Goal: Task Accomplishment & Management: Complete application form

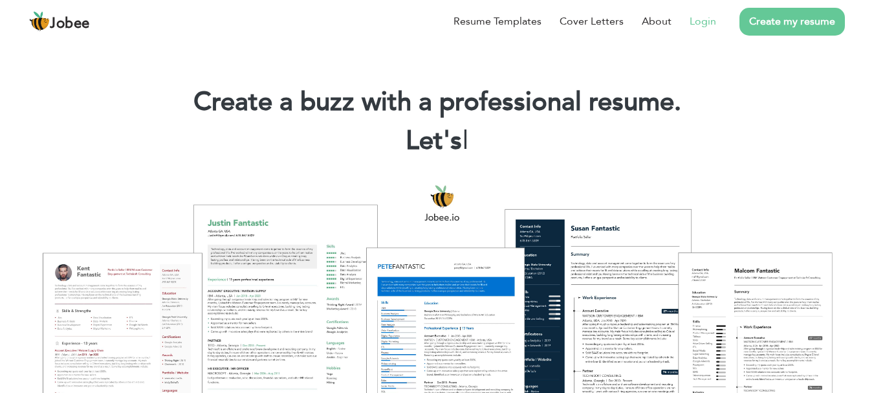
drag, startPoint x: 0, startPoint y: 0, endPoint x: 707, endPoint y: 25, distance: 707.9
click at [707, 25] on link "Login" at bounding box center [703, 22] width 27 height 16
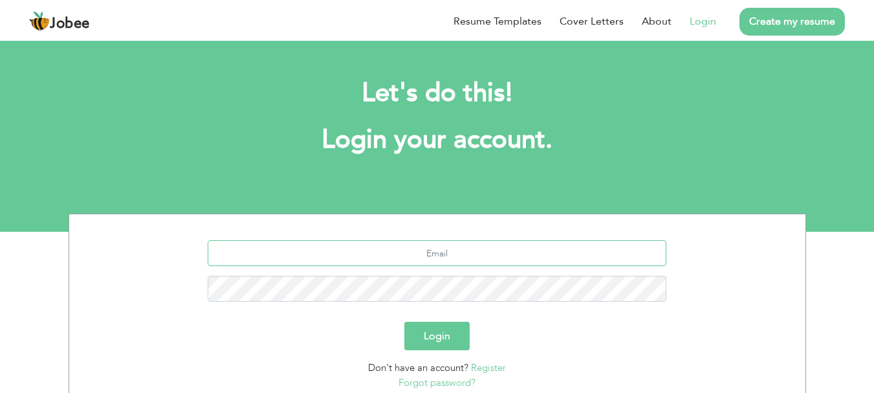
click at [468, 259] on input "text" at bounding box center [437, 253] width 459 height 26
type input "[EMAIL_ADDRESS][DOMAIN_NAME]"
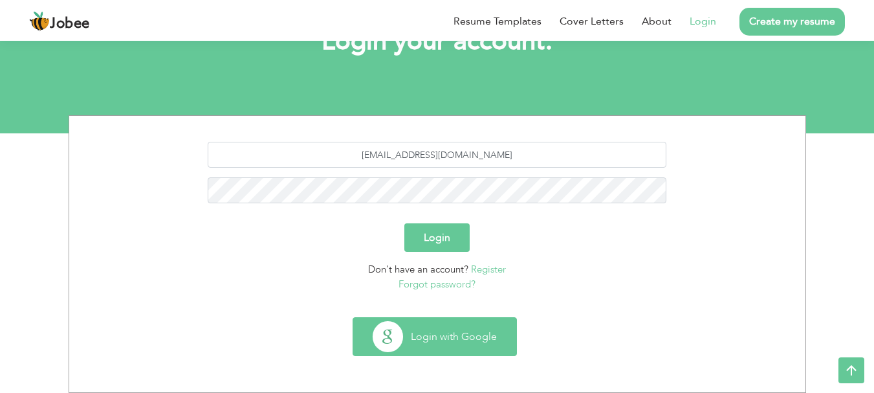
click at [432, 333] on button "Login with Google" at bounding box center [434, 337] width 163 height 38
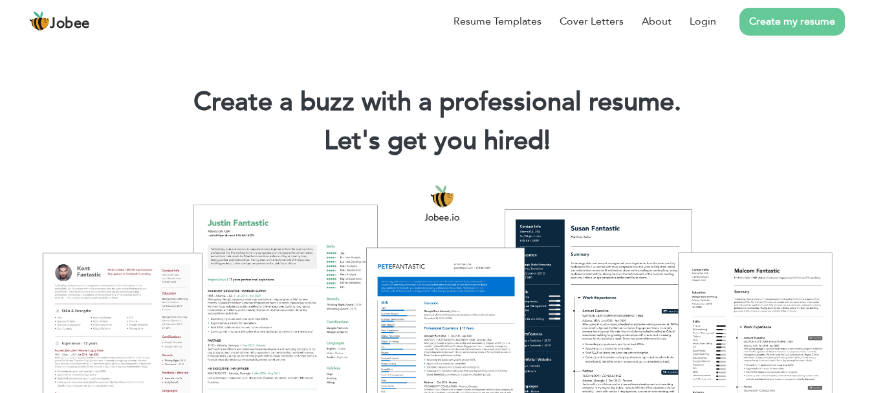
click at [764, 21] on link "Create my resume" at bounding box center [793, 22] width 106 height 28
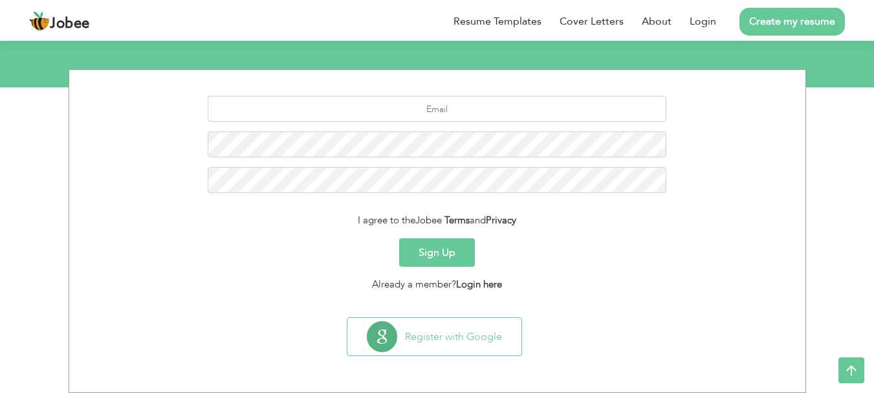
scroll to position [139, 0]
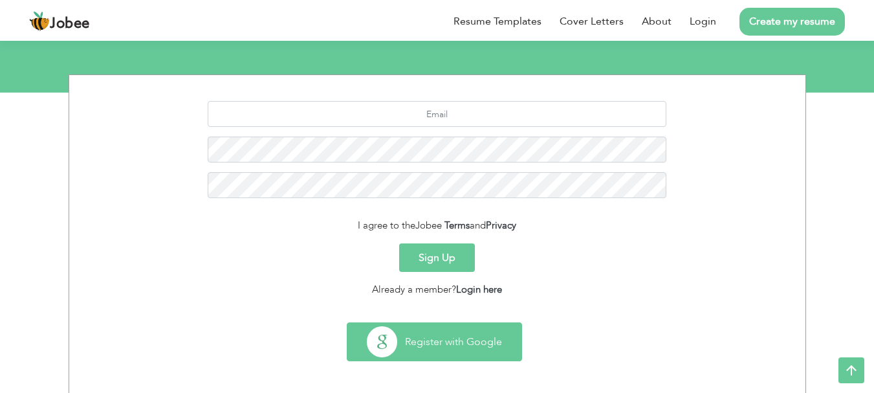
click at [443, 339] on button "Register with Google" at bounding box center [435, 342] width 174 height 38
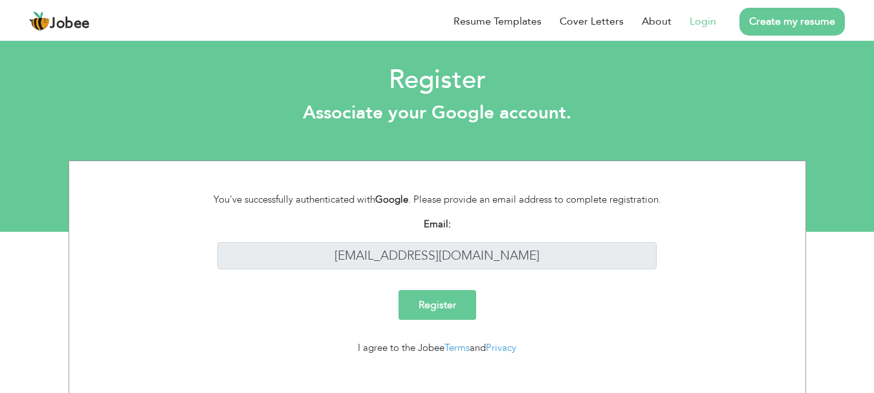
click at [440, 298] on input "Register" at bounding box center [438, 305] width 78 height 30
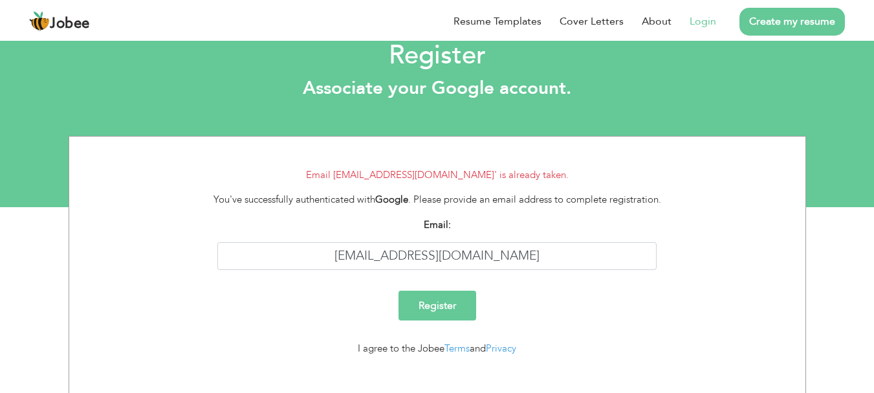
scroll to position [39, 0]
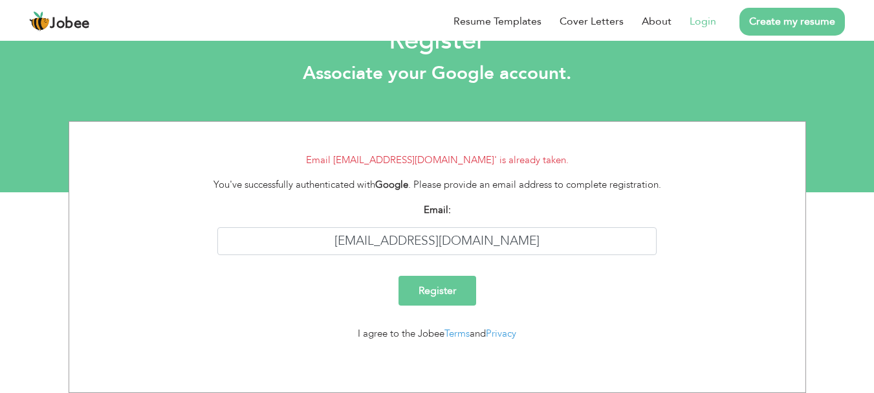
click at [696, 24] on link "Login" at bounding box center [703, 22] width 27 height 16
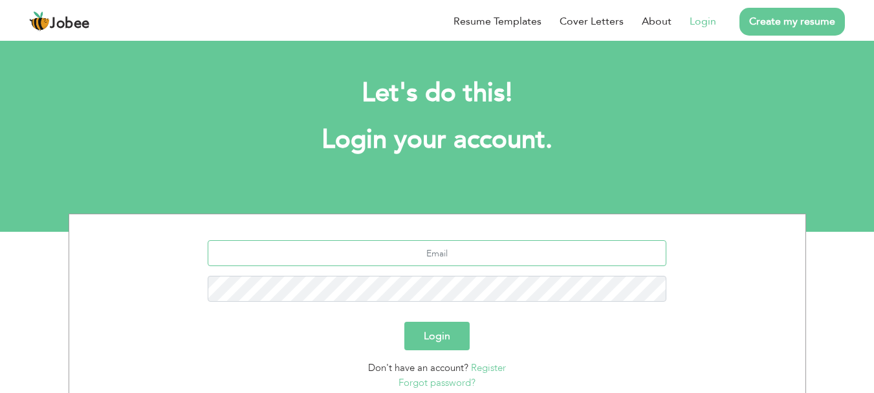
click at [409, 242] on input "text" at bounding box center [437, 253] width 459 height 26
type input "[EMAIL_ADDRESS][DOMAIN_NAME]"
click at [432, 342] on button "Login" at bounding box center [437, 336] width 65 height 28
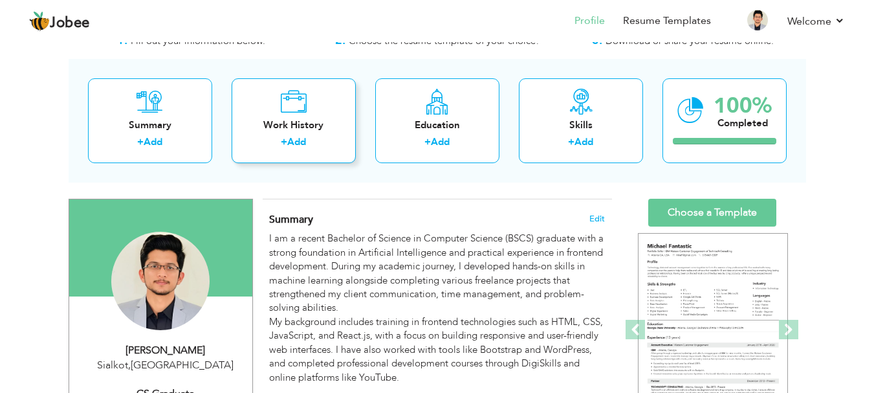
click at [293, 146] on link "Add" at bounding box center [296, 141] width 19 height 13
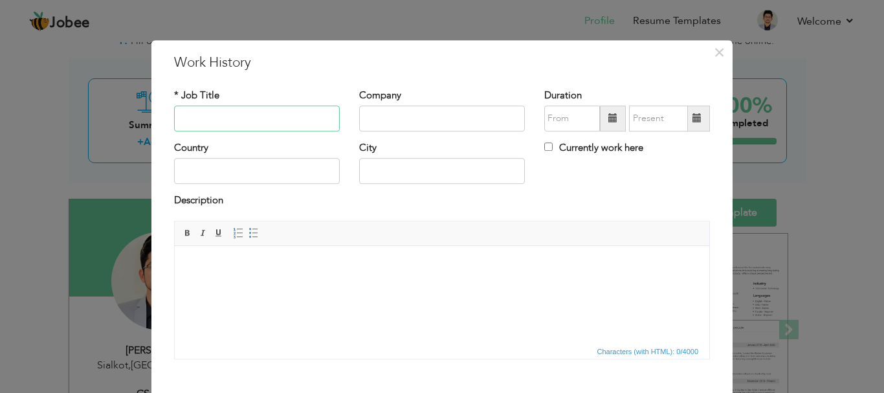
click at [238, 117] on input "text" at bounding box center [257, 119] width 166 height 26
type input "Teaching Assistant"
type input "u"
type input "[GEOGRAPHIC_DATA]"
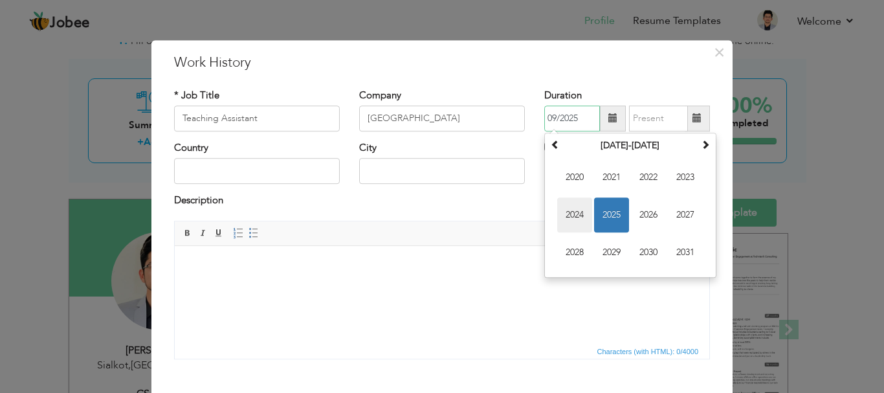
click at [568, 208] on span "2024" at bounding box center [574, 214] width 35 height 35
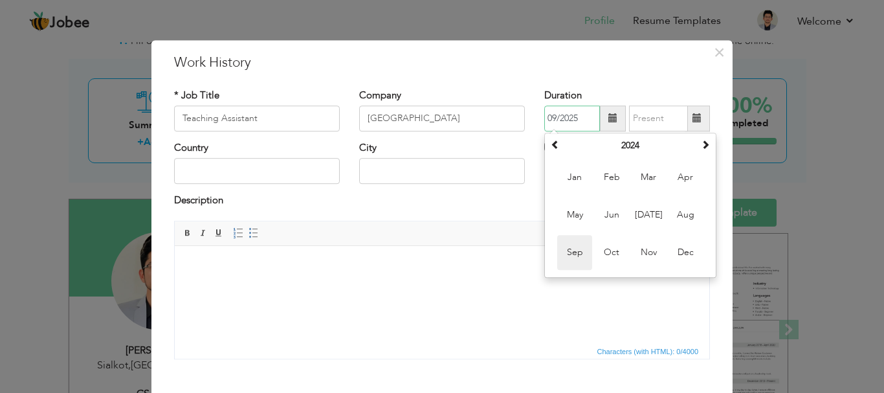
click at [575, 250] on span "Sep" at bounding box center [574, 252] width 35 height 35
type input "09/2024"
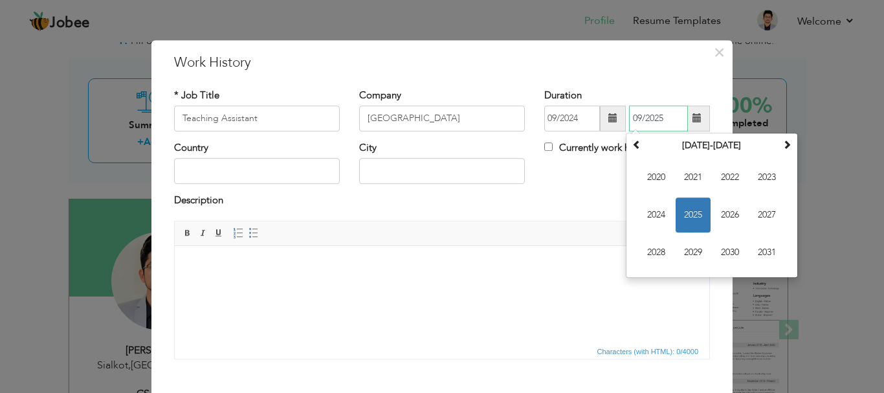
click at [641, 127] on input "09/2025" at bounding box center [658, 119] width 59 height 26
click at [656, 214] on span "2024" at bounding box center [656, 214] width 35 height 35
click at [783, 142] on span at bounding box center [787, 144] width 9 height 9
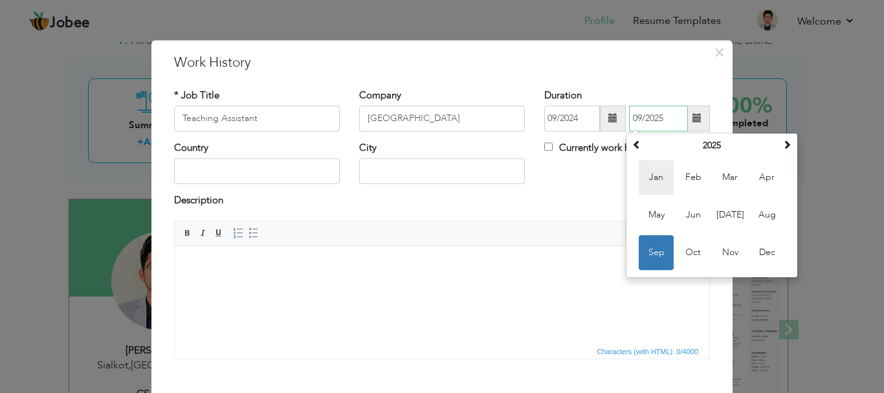
click at [656, 184] on span "Jan" at bounding box center [656, 177] width 35 height 35
type input "01/2025"
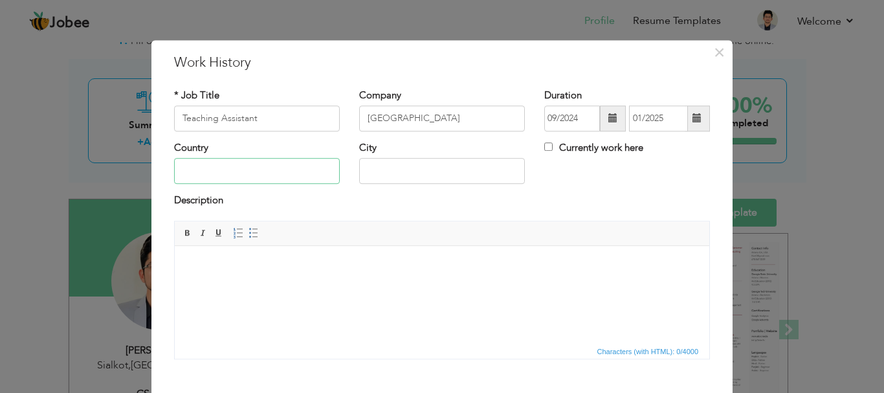
click at [247, 175] on input "text" at bounding box center [257, 172] width 166 height 26
type input "[GEOGRAPHIC_DATA]"
click at [374, 173] on input "Sialkot" at bounding box center [442, 172] width 166 height 26
type input "Gujrat"
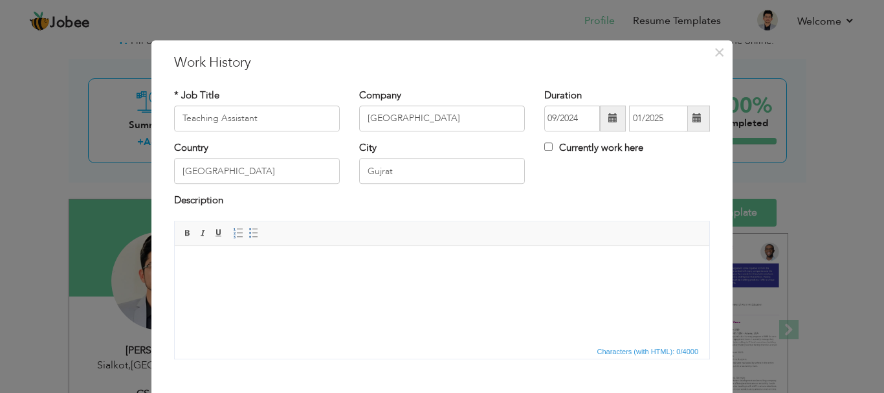
click at [283, 284] on html at bounding box center [442, 264] width 535 height 39
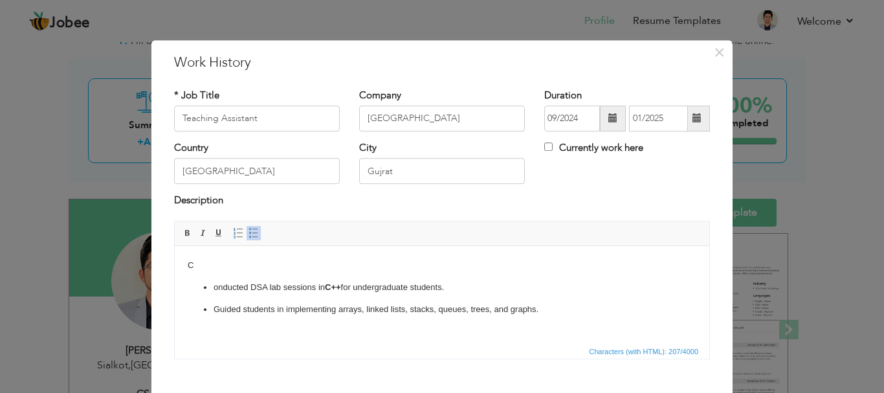
click at [214, 285] on p "onducted DSA lab sessions in C++ for undergraduate students." at bounding box center [442, 287] width 457 height 14
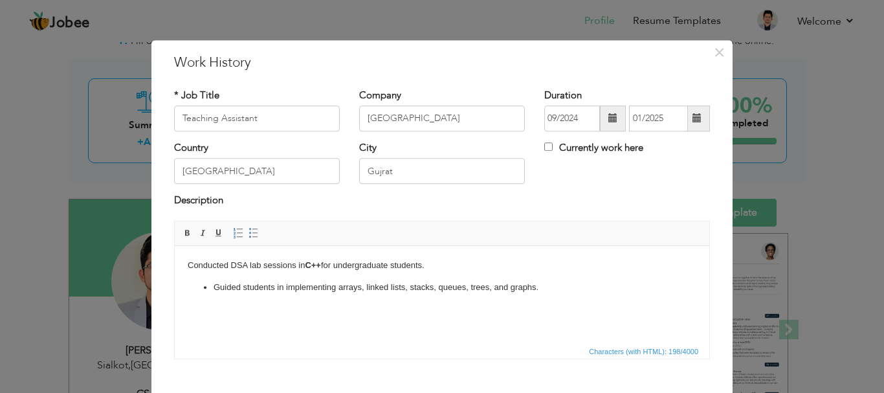
click at [214, 287] on p "Guided students in implementing arrays, linked lists, stacks, queues, trees, an…" at bounding box center [442, 287] width 457 height 14
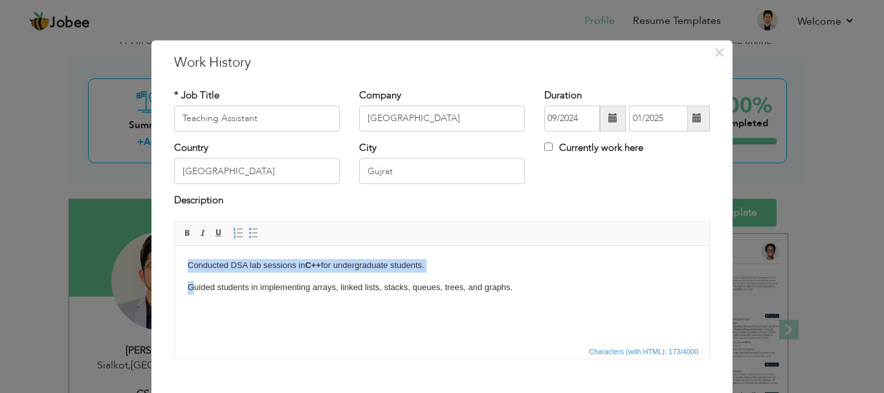
drag, startPoint x: 190, startPoint y: 265, endPoint x: 193, endPoint y: 280, distance: 15.2
click at [193, 280] on body "Conducted DSA lab sessions in C++ for undergraduate students. Guided students i…" at bounding box center [442, 276] width 509 height 36
click at [249, 236] on span at bounding box center [254, 233] width 10 height 10
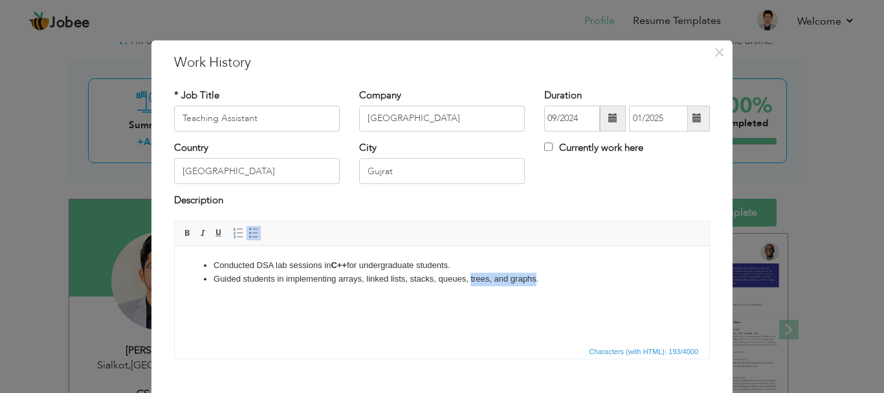
drag, startPoint x: 535, startPoint y: 279, endPoint x: 470, endPoint y: 279, distance: 65.4
click at [470, 279] on li "G uided students in implementing arrays, linked lists, stacks, queues, trees, a…" at bounding box center [442, 279] width 457 height 14
click at [425, 298] on html "Conducted DSA lab sessions in C++ for undergraduate students. G uided students …" at bounding box center [442, 271] width 535 height 53
click at [548, 279] on li "G uided students in implementing arrays, linked lists, stacks, queues, trees, a…" at bounding box center [442, 279] width 457 height 14
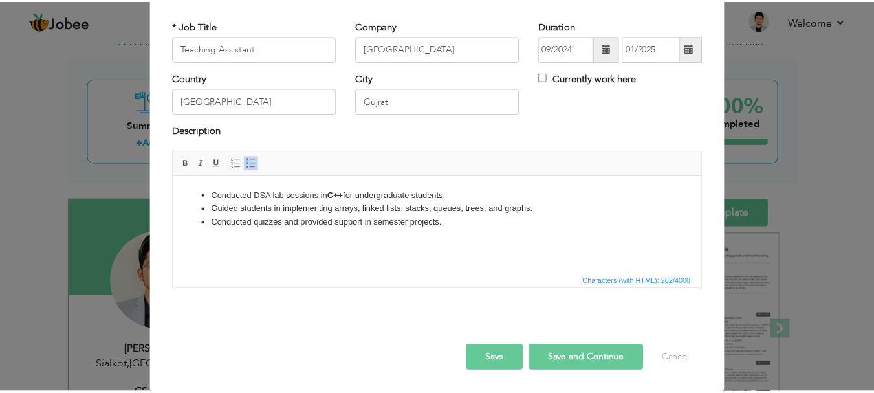
scroll to position [71, 0]
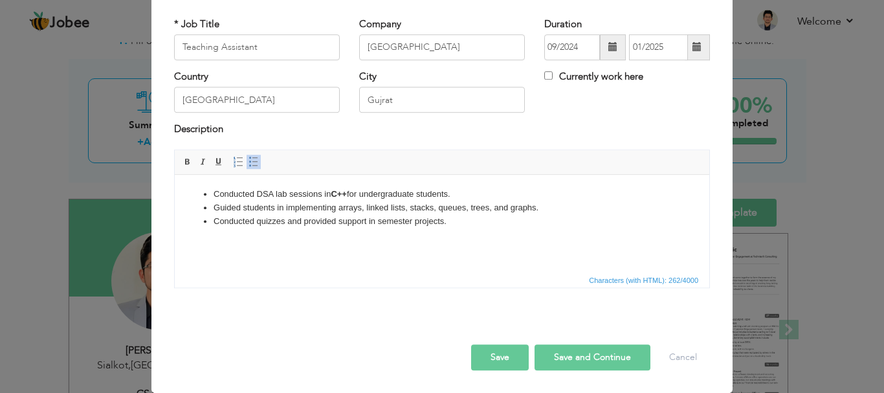
click at [498, 355] on button "Save" at bounding box center [500, 357] width 58 height 26
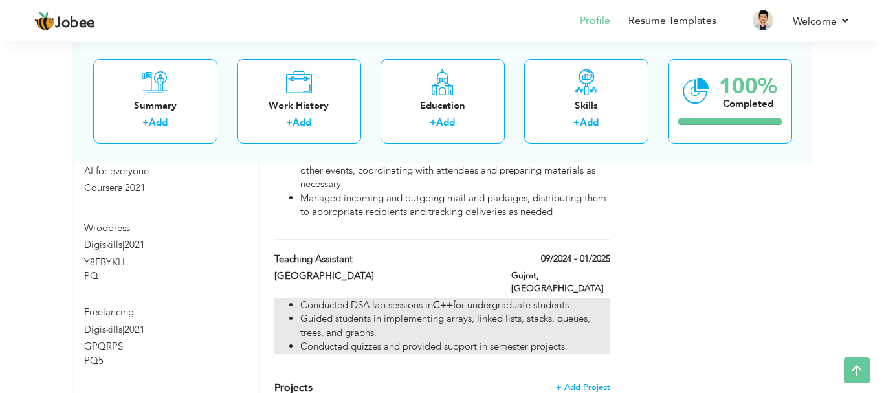
scroll to position [926, 0]
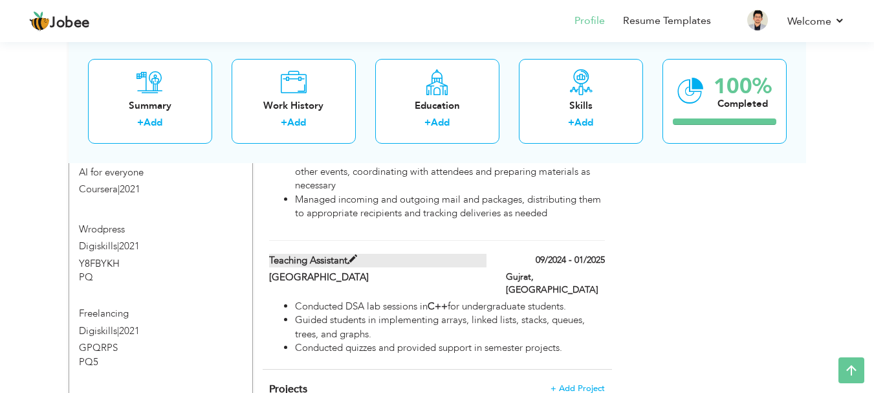
click at [430, 254] on label "Teaching Assistant" at bounding box center [377, 261] width 217 height 14
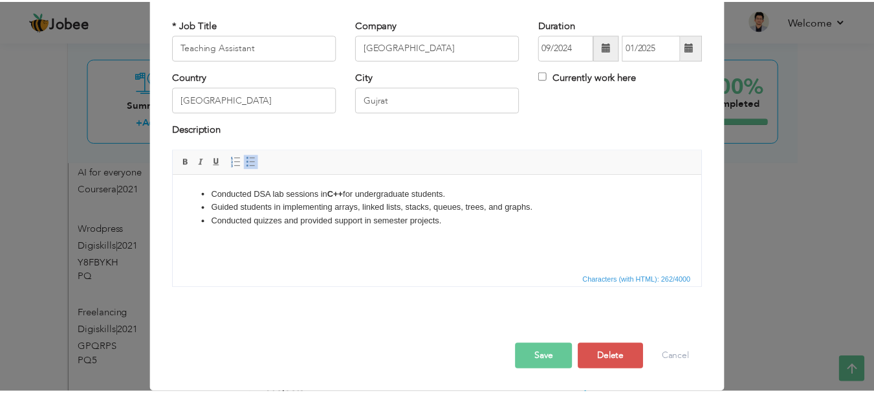
scroll to position [0, 0]
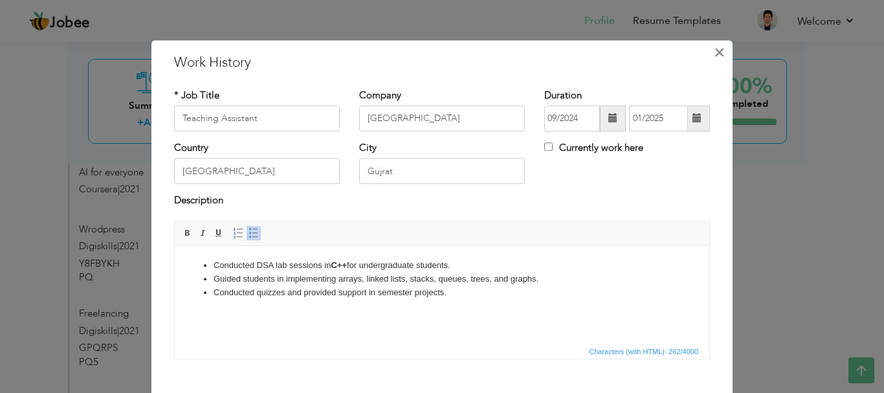
click at [717, 52] on span "×" at bounding box center [719, 52] width 11 height 23
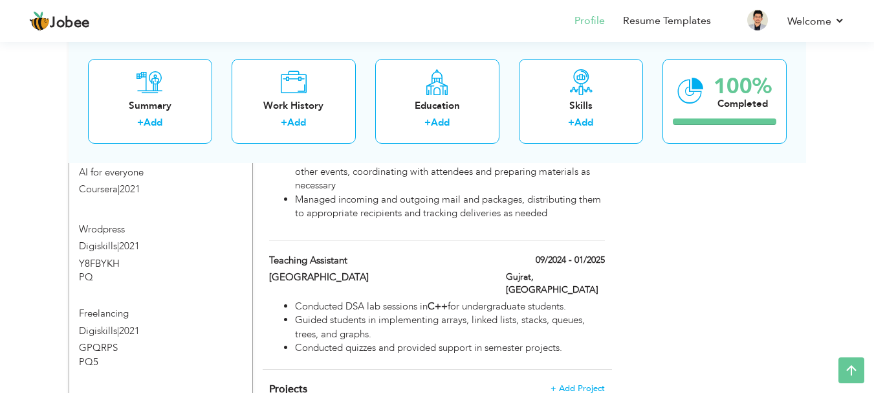
drag, startPoint x: 624, startPoint y: 302, endPoint x: 359, endPoint y: 234, distance: 274.0
click at [359, 234] on div "Change Remove [PERSON_NAME] [GEOGRAPHIC_DATA] , [GEOGRAPHIC_DATA] CS Graduate ×…" at bounding box center [438, 161] width 738 height 1719
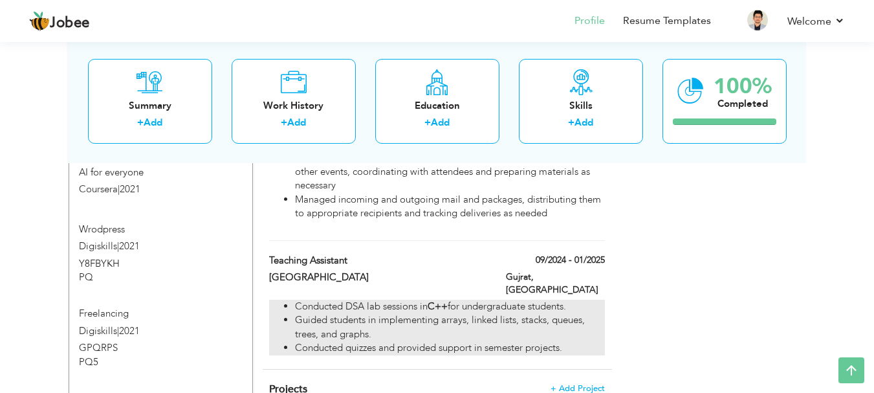
drag, startPoint x: 620, startPoint y: 306, endPoint x: 441, endPoint y: 273, distance: 181.7
click at [441, 273] on div "CV Import Profile Strength 0% Select an Item from right menu Work History * Job…" at bounding box center [437, 161] width 369 height 1687
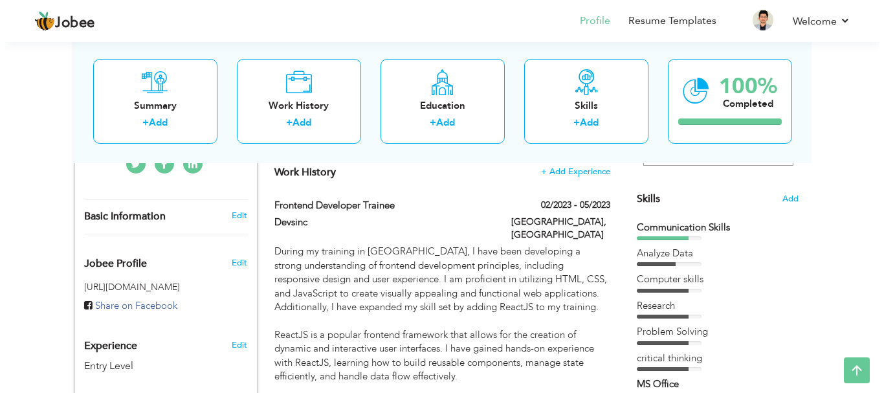
scroll to position [287, 0]
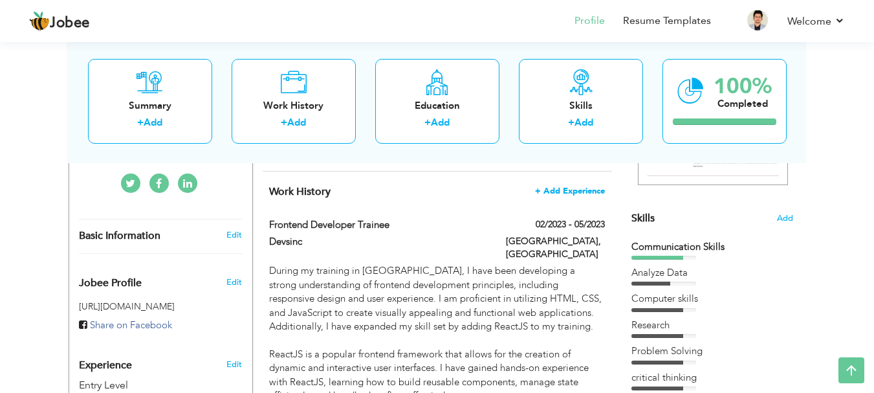
click at [541, 189] on span "+ Add Experience" at bounding box center [570, 190] width 70 height 9
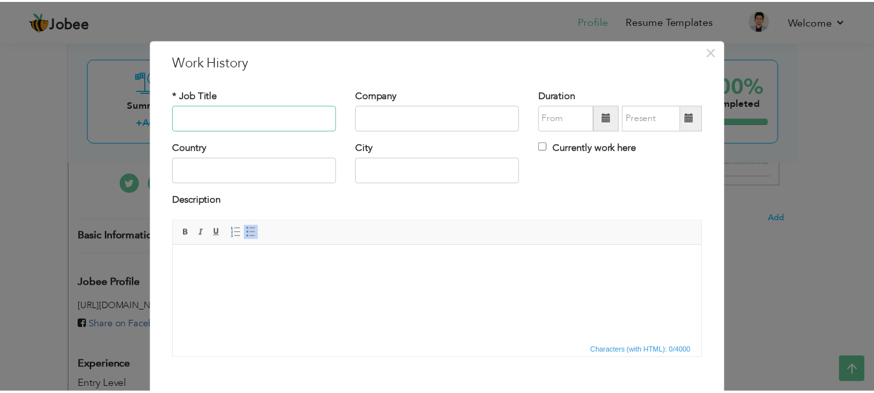
scroll to position [0, 0]
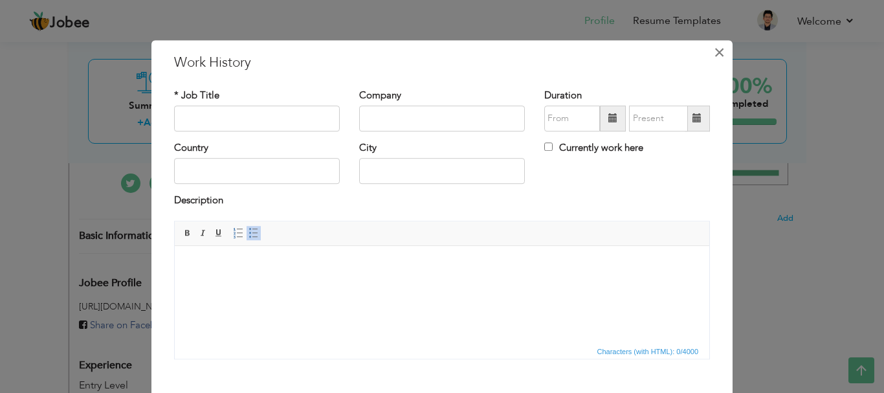
click at [714, 54] on span "×" at bounding box center [719, 52] width 11 height 23
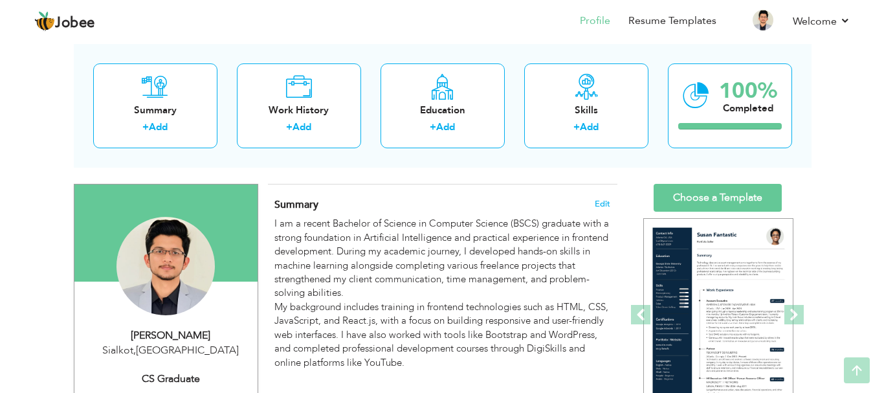
scroll to position [51, 0]
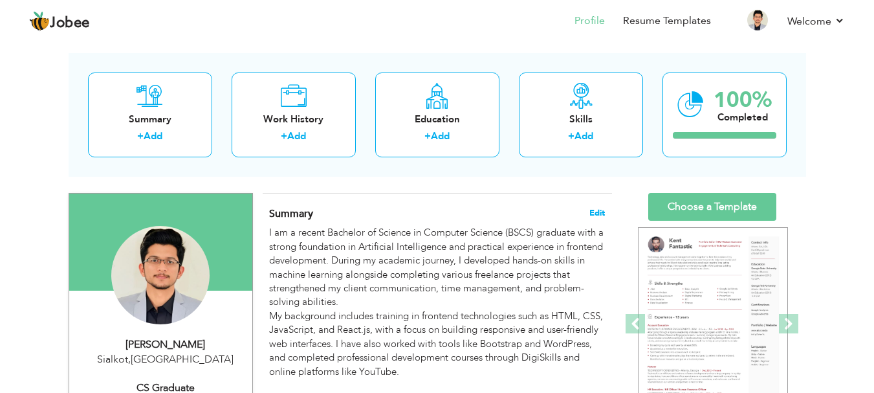
click at [597, 208] on span "Edit" at bounding box center [598, 212] width 16 height 9
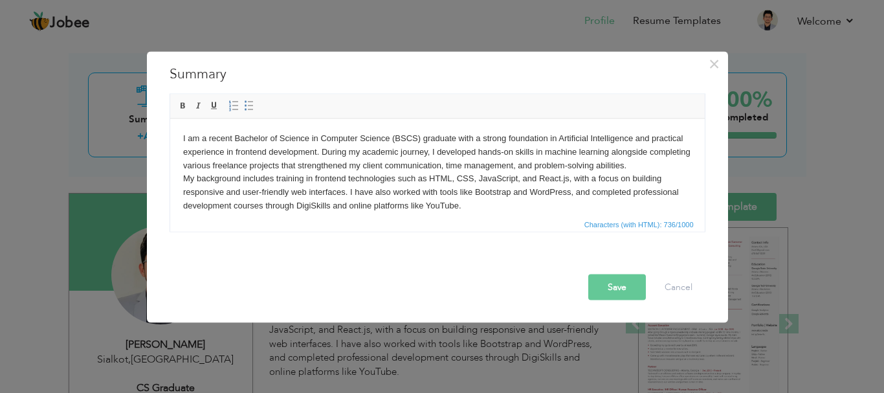
click at [375, 217] on span "Characters (with HTML): 736/1000" at bounding box center [437, 224] width 535 height 16
click at [410, 196] on body "I am a recent Bachelor of Science in Computer Science (BSCS) graduate with a st…" at bounding box center [437, 178] width 509 height 95
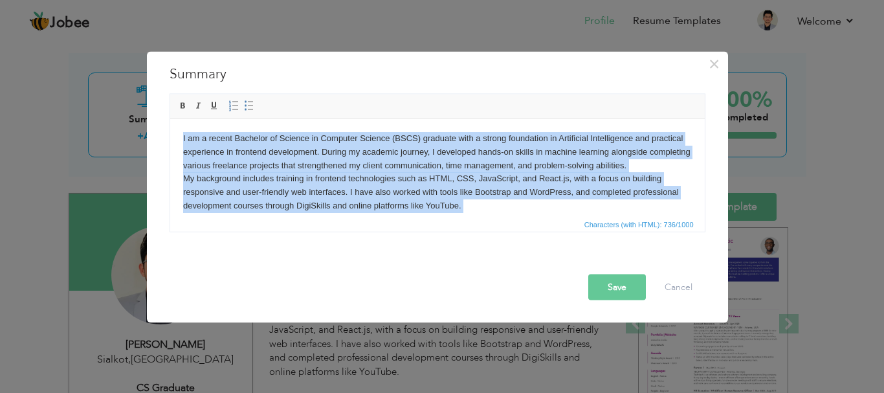
copy body "I am a recent Bachelor of Science in Computer Science (BSCS) graduate with a st…"
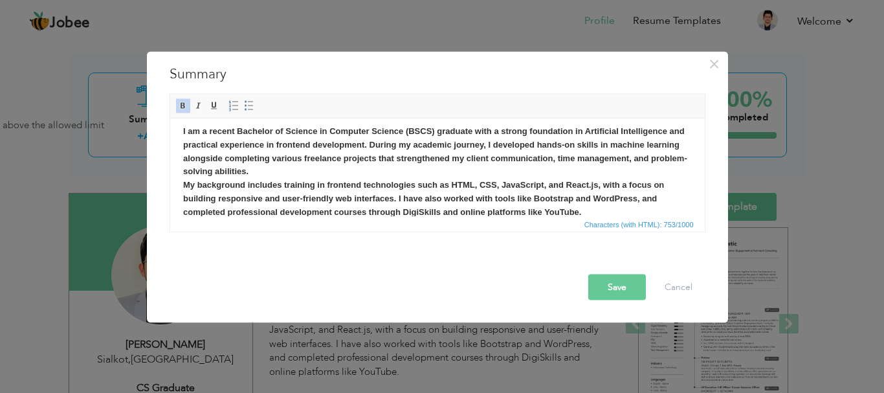
scroll to position [0, 0]
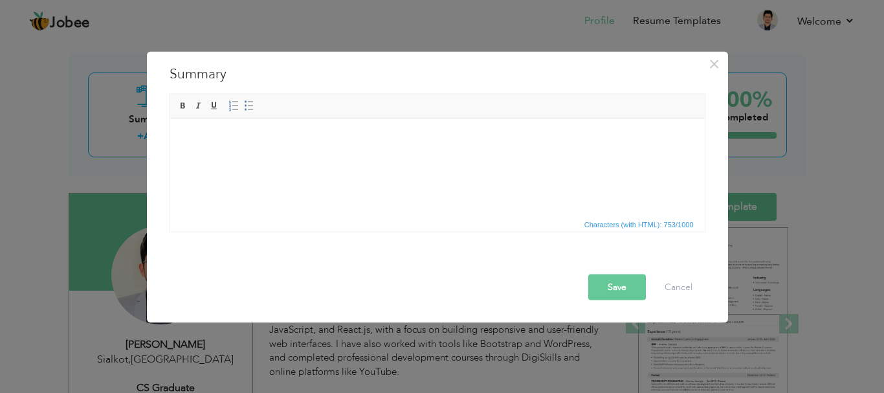
click at [232, 128] on html at bounding box center [437, 137] width 535 height 39
drag, startPoint x: 408, startPoint y: 70, endPoint x: 429, endPoint y: 22, distance: 52.2
click at [429, 22] on div "× Summary I am a recent Bachelor of Science in Computer Science (BSCS) graduate…" at bounding box center [442, 196] width 884 height 393
click at [256, 139] on body at bounding box center [437, 138] width 509 height 14
click at [348, 152] on html at bounding box center [437, 137] width 535 height 39
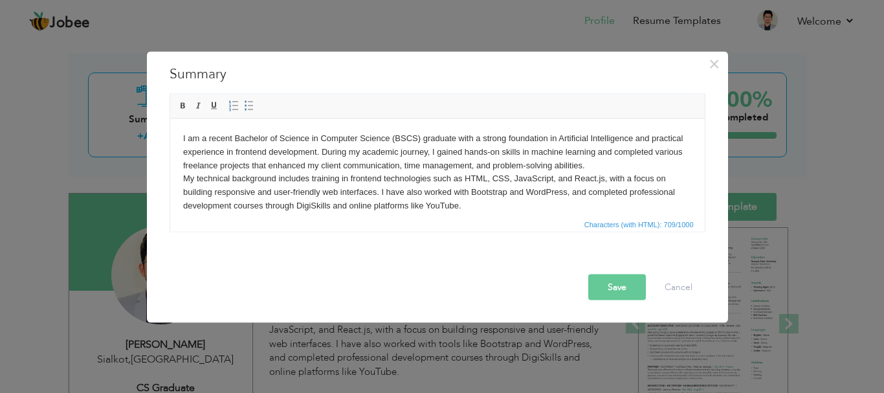
click at [566, 135] on body "I am a recent Bachelor of Science in Computer Science (BSCS) graduate with a st…" at bounding box center [437, 171] width 509 height 81
click at [618, 162] on body "I am a recent Bachelor of Science in Computer Science (BSCS) graduate with a st…" at bounding box center [437, 171] width 509 height 81
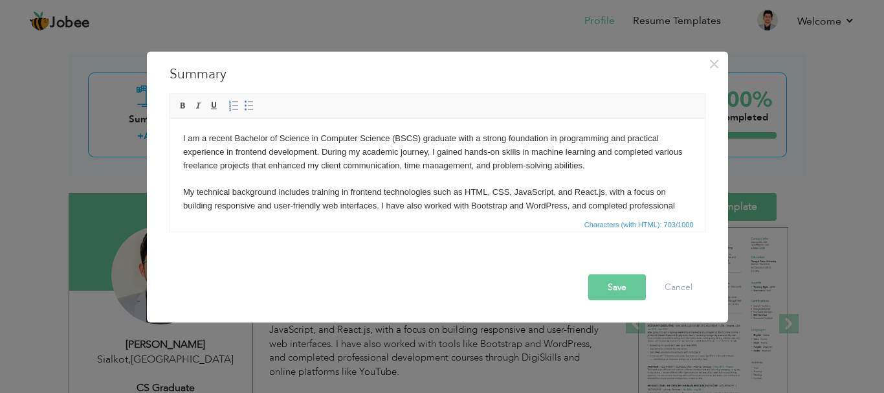
scroll to position [23, 0]
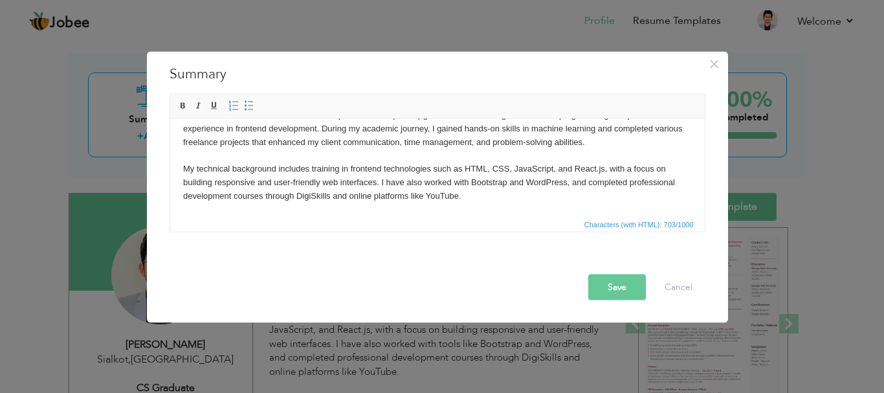
click at [474, 201] on body "I am a recent Bachelor of Science in Computer Science (BSCS) graduate with a st…" at bounding box center [437, 155] width 509 height 95
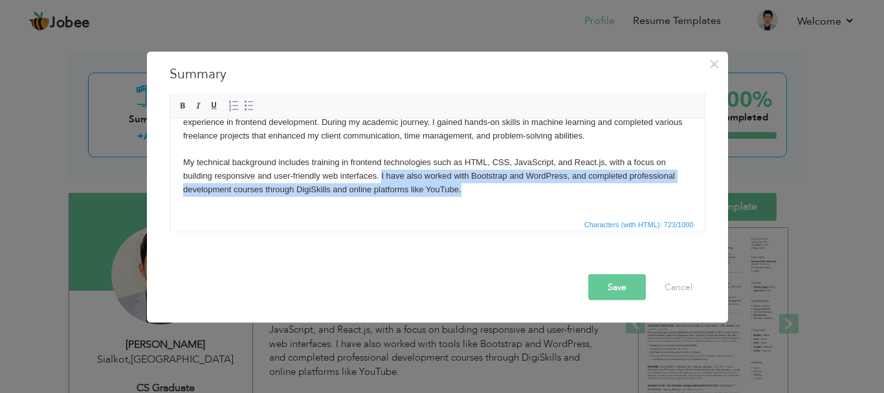
drag, startPoint x: 380, startPoint y: 175, endPoint x: 473, endPoint y: 194, distance: 94.4
click at [473, 194] on p "I am a recent Bachelor of Science in Computer Science (BSCS) graduate with a st…" at bounding box center [437, 149] width 509 height 95
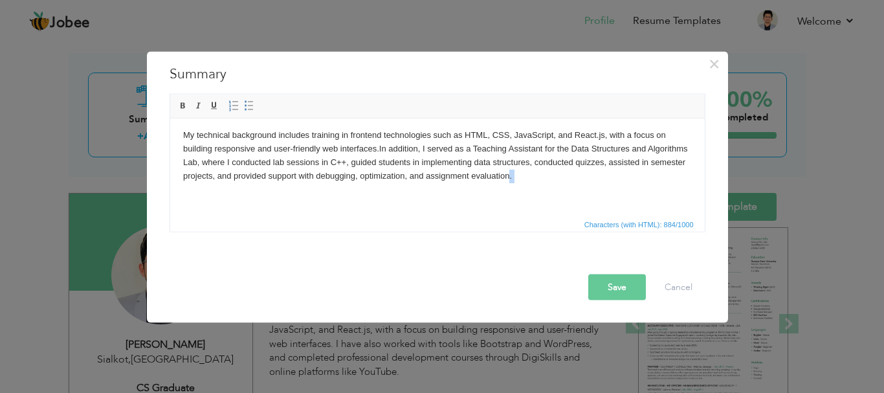
scroll to position [58, 0]
drag, startPoint x: 554, startPoint y: 204, endPoint x: 526, endPoint y: 199, distance: 28.8
click at [525, 200] on body "I am a recent Bachelor of Science in Computer Science (BSCS) graduate with a st…" at bounding box center [437, 137] width 509 height 129
click at [565, 179] on p "I am a recent Bachelor of Science in Computer Science (BSCS) graduate with a st…" at bounding box center [437, 126] width 509 height 107
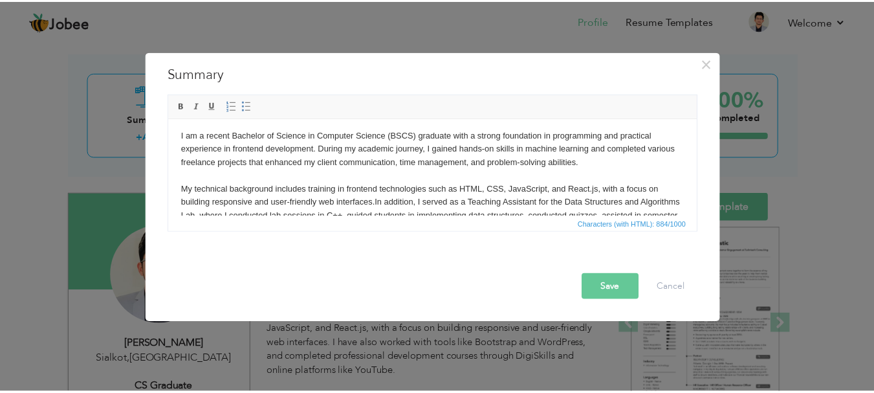
scroll to position [0, 0]
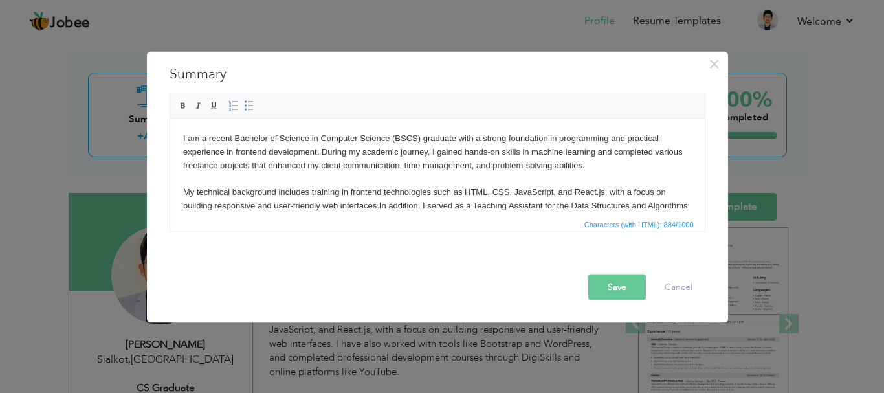
click at [616, 294] on button "Save" at bounding box center [617, 287] width 58 height 26
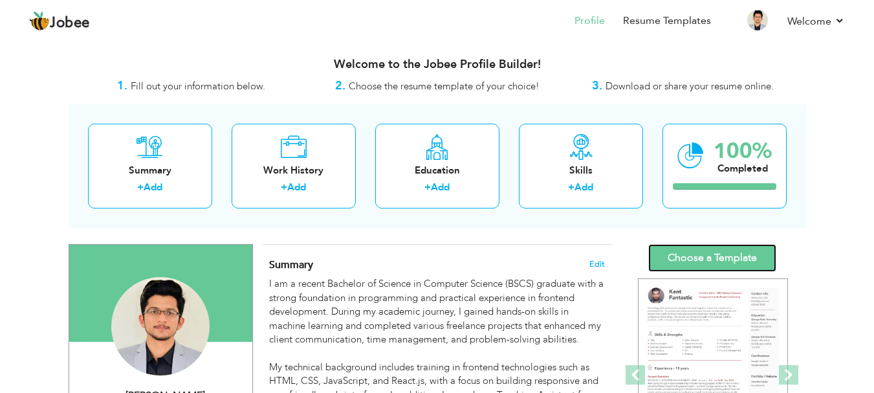
click at [687, 250] on link "Choose a Template" at bounding box center [713, 258] width 128 height 28
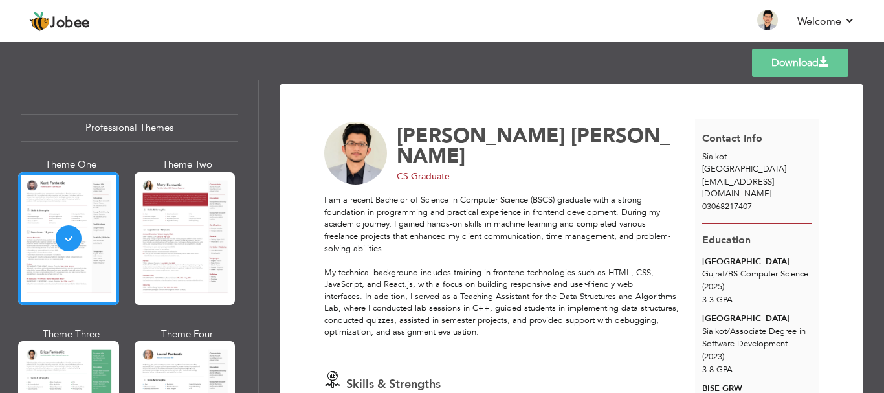
click at [785, 59] on link "Download" at bounding box center [800, 63] width 96 height 28
